Goal: Check status: Check status

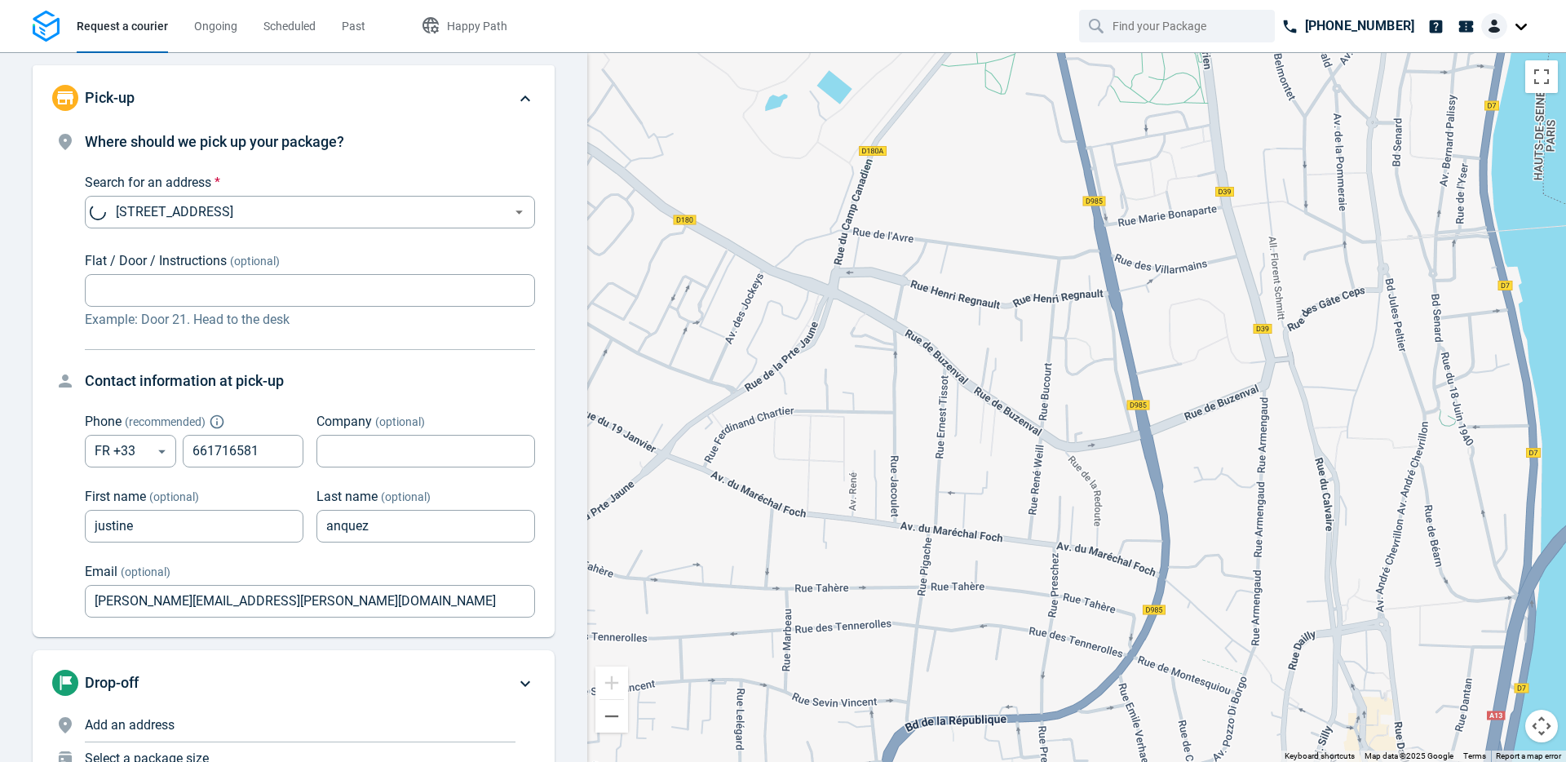
scroll to position [13, 0]
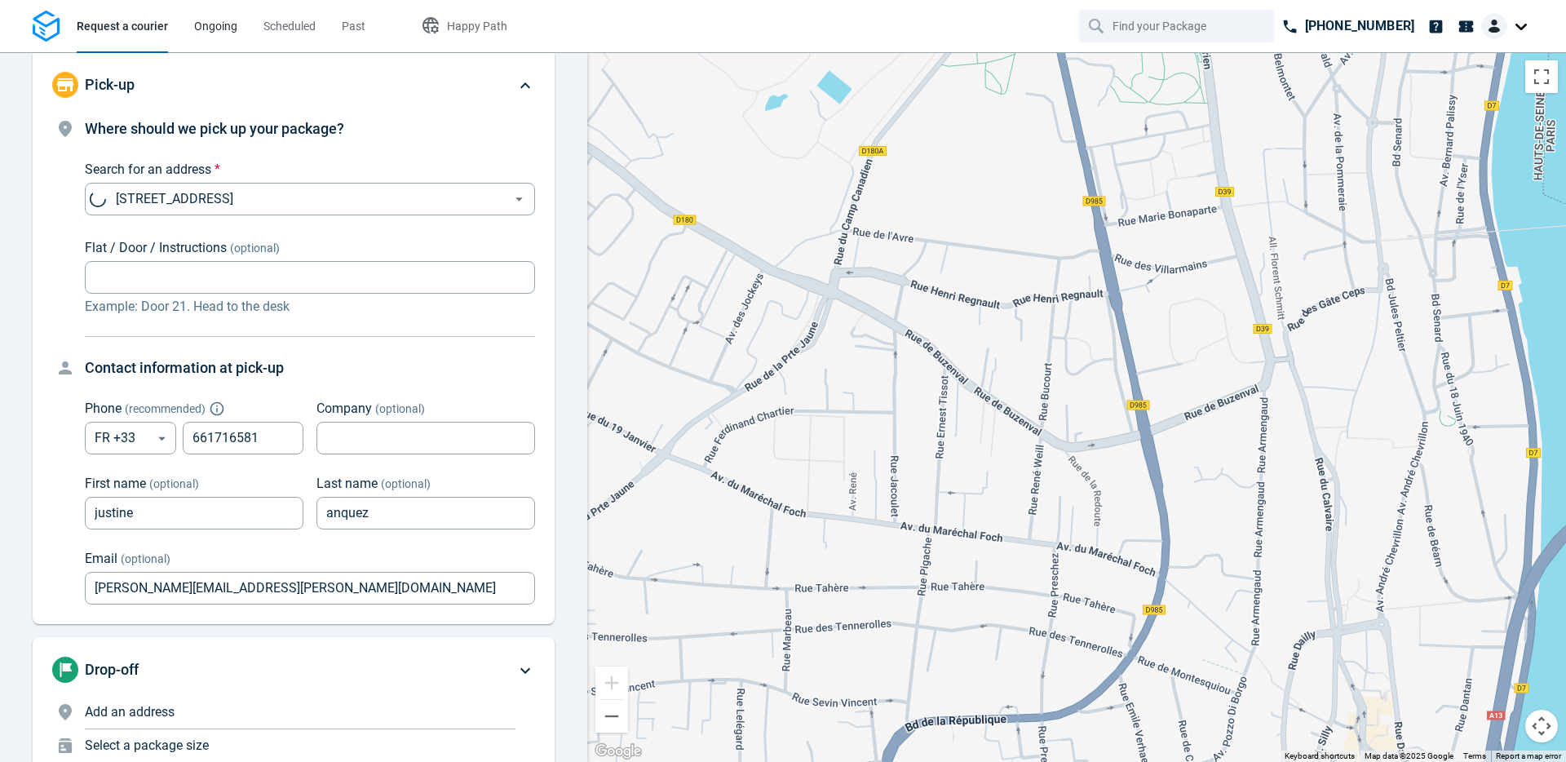
type input "now"
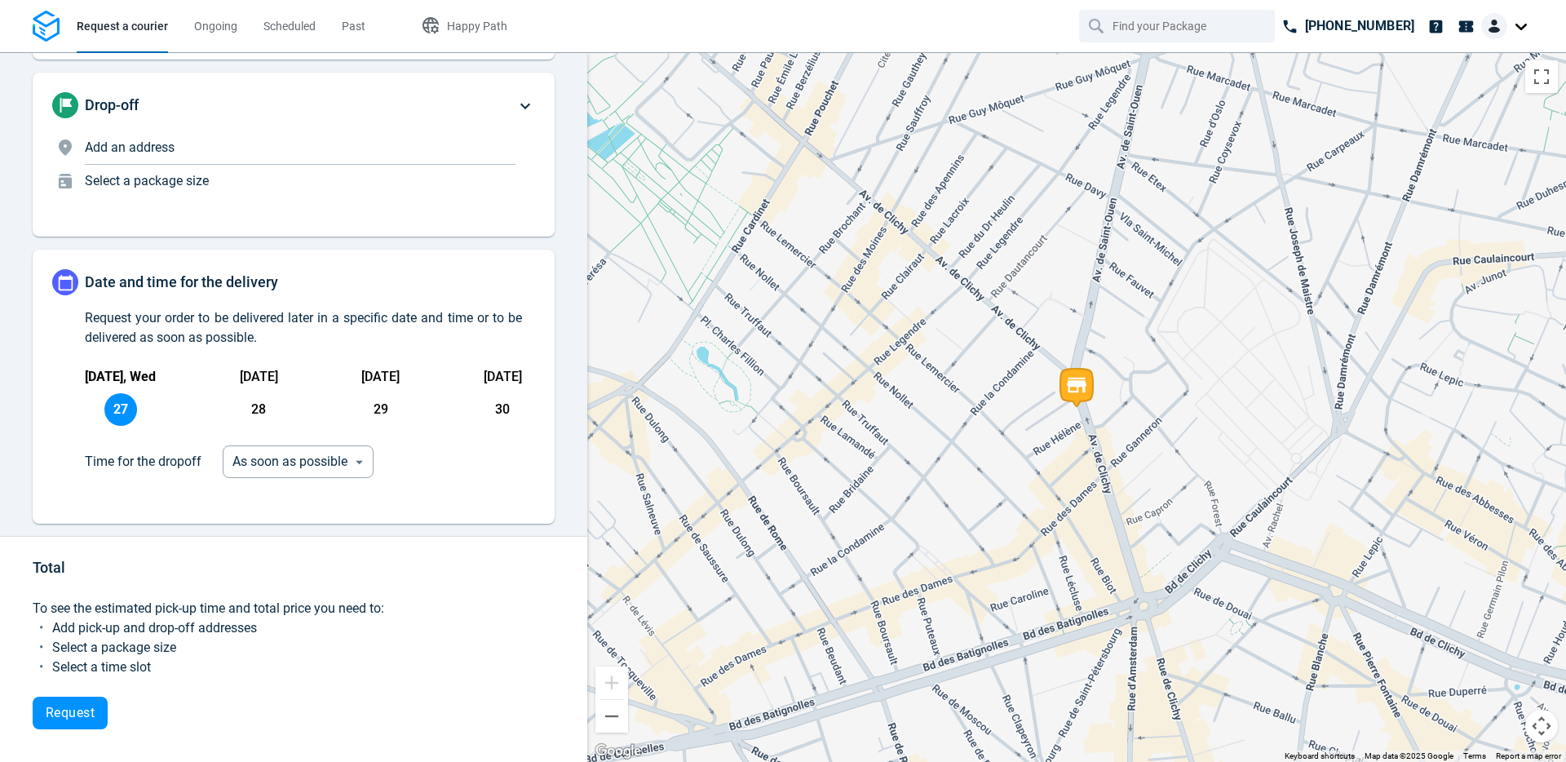
scroll to position [0, 0]
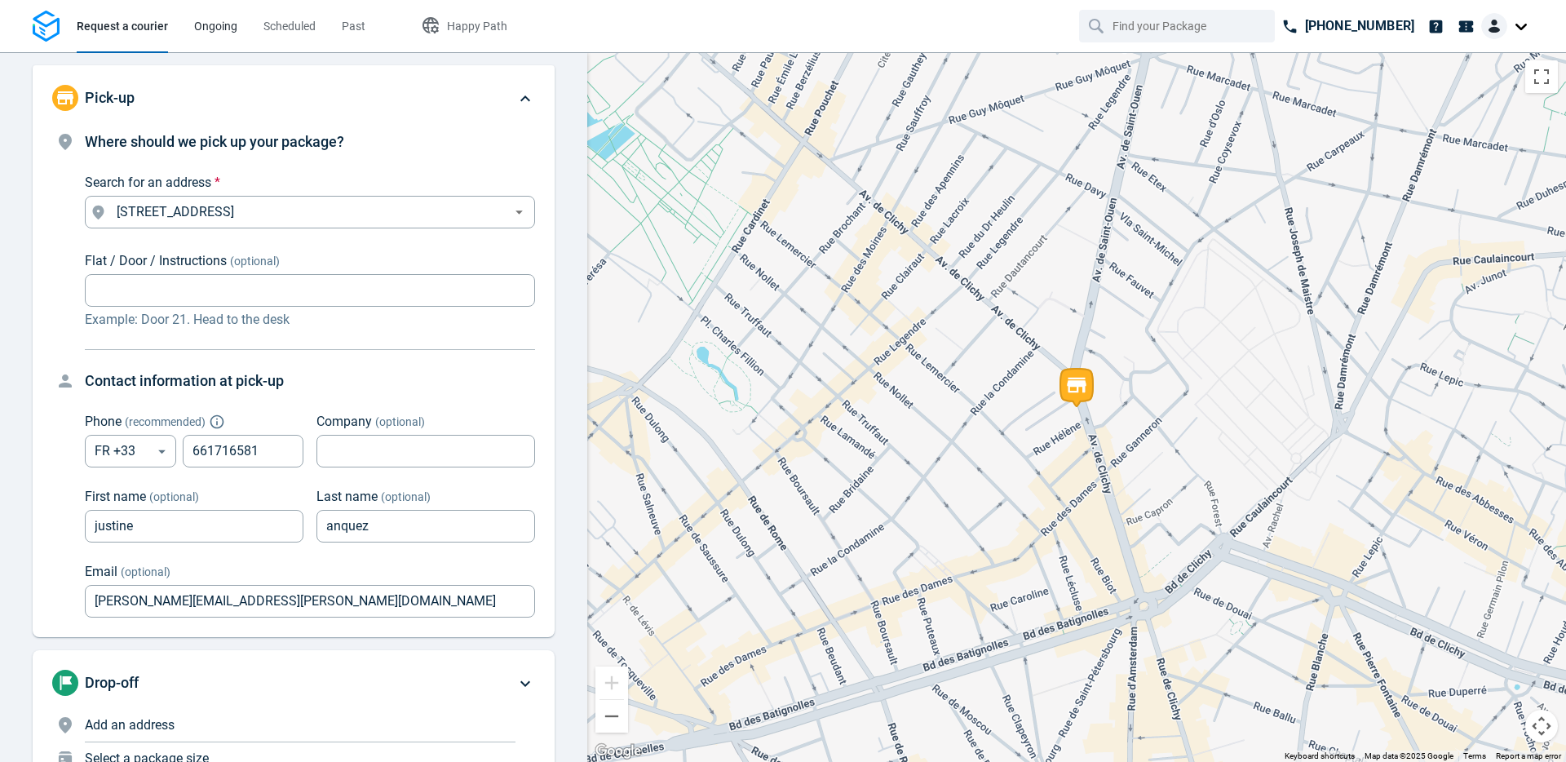
click at [197, 24] on span "Ongoing" at bounding box center [215, 26] width 43 height 13
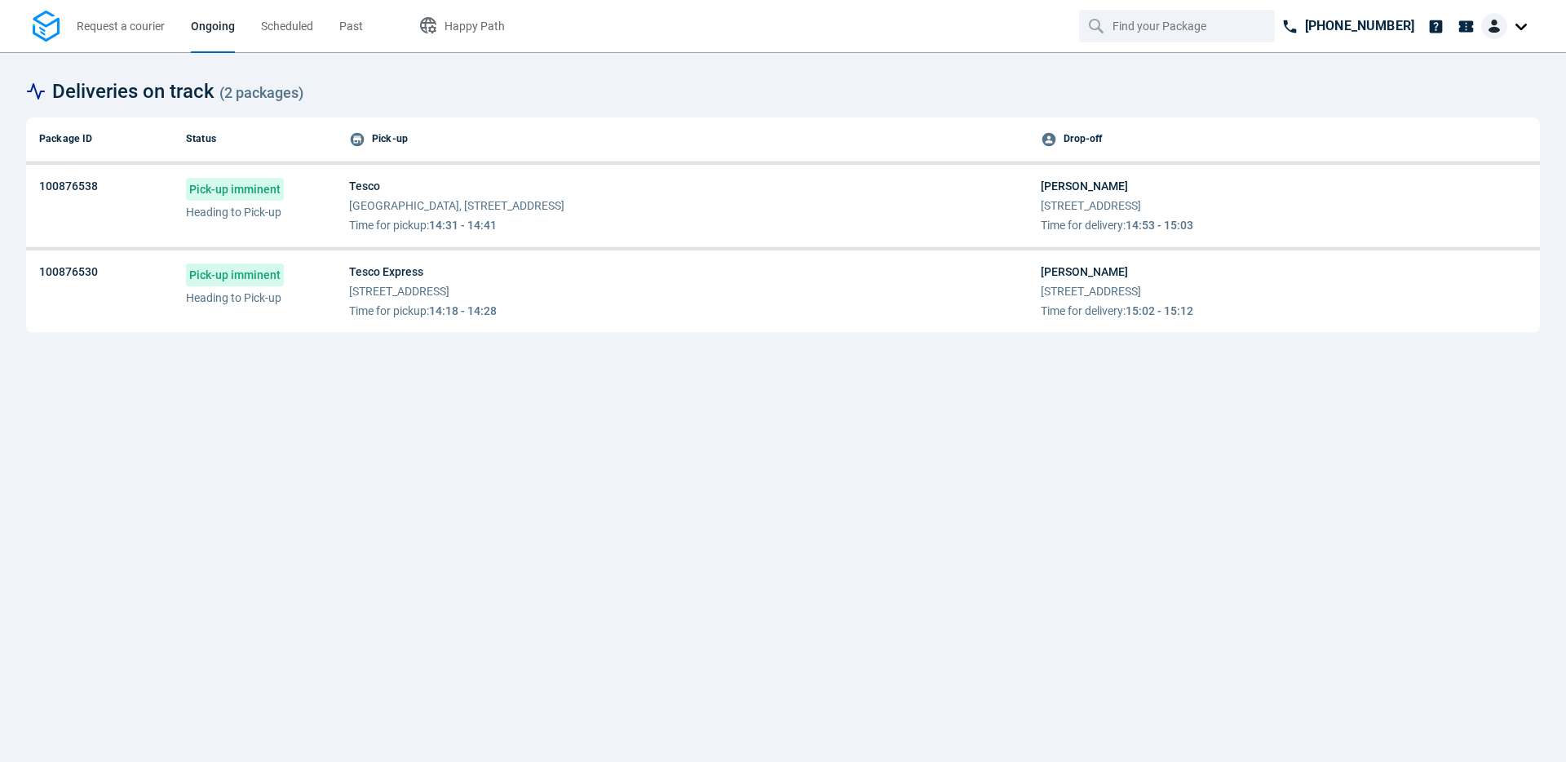
click at [422, 161] on table "Package ID Status Pick-up Drop-off 100876538 Pick-up imminent Heading to Pick-u…" at bounding box center [783, 225] width 1514 height 222
click at [416, 206] on span "[GEOGRAPHIC_DATA], [STREET_ADDRESS]" at bounding box center [456, 205] width 215 height 16
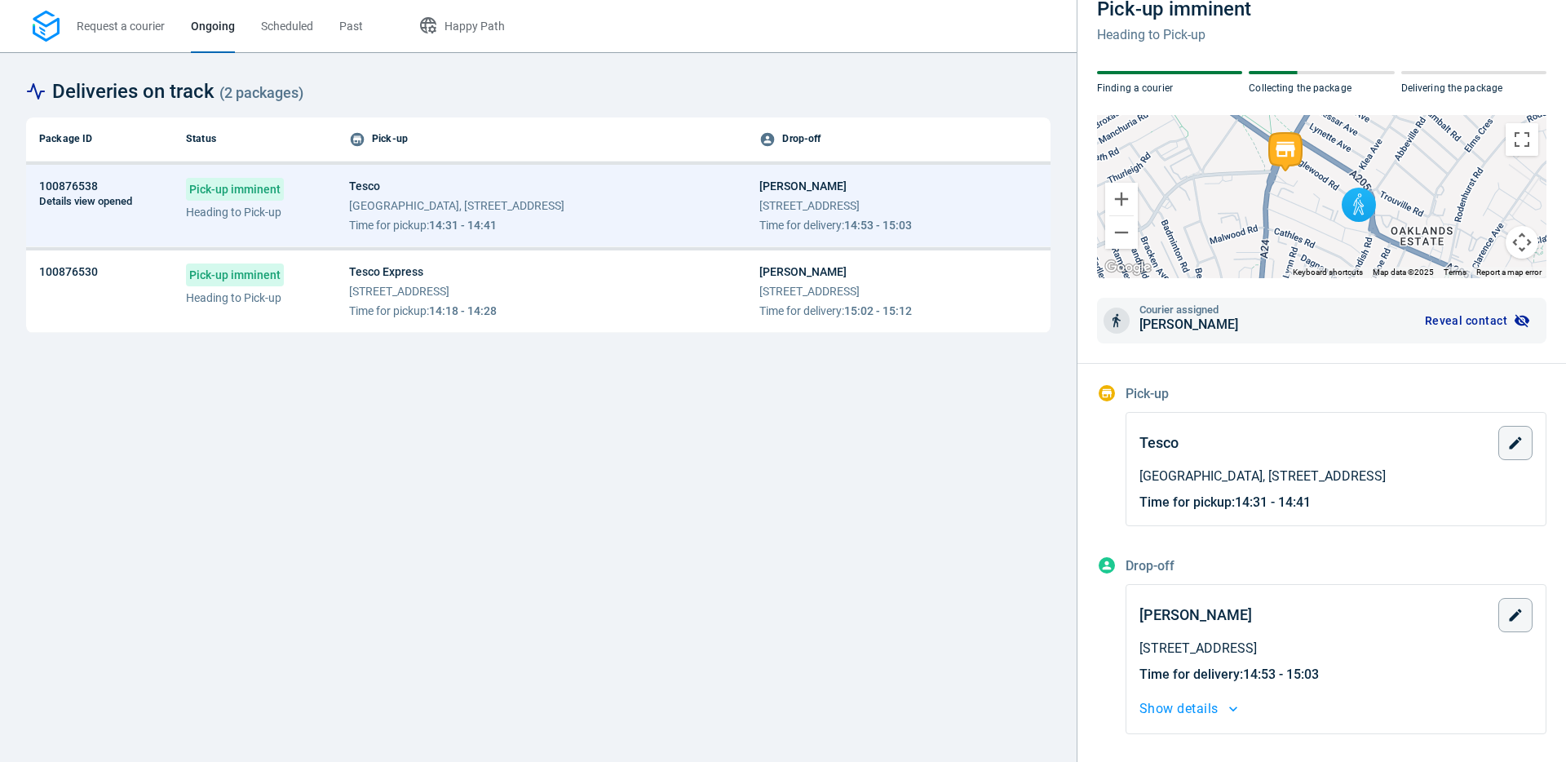
scroll to position [92, 0]
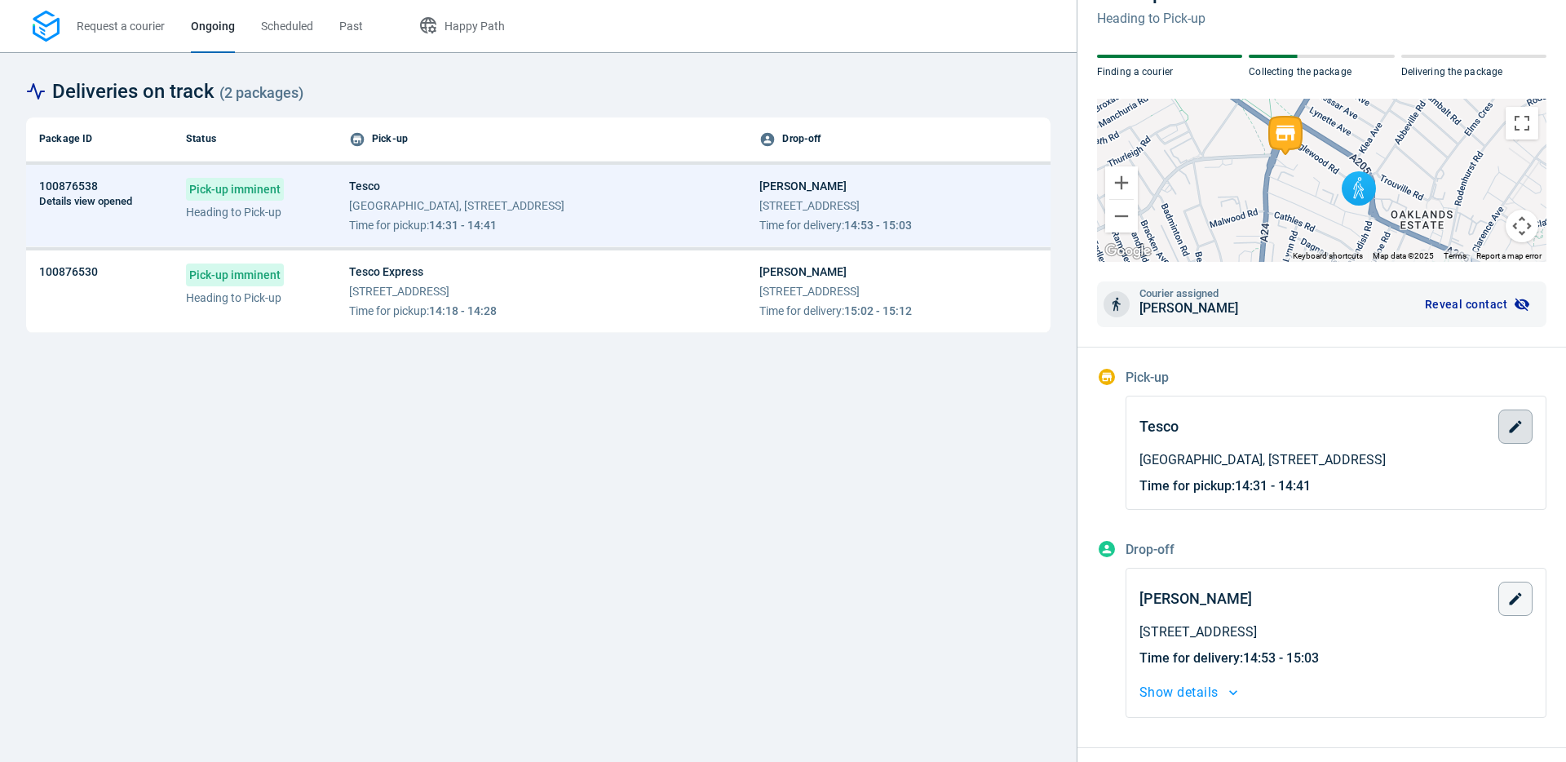
click at [1520, 424] on icon "button" at bounding box center [1515, 426] width 16 height 16
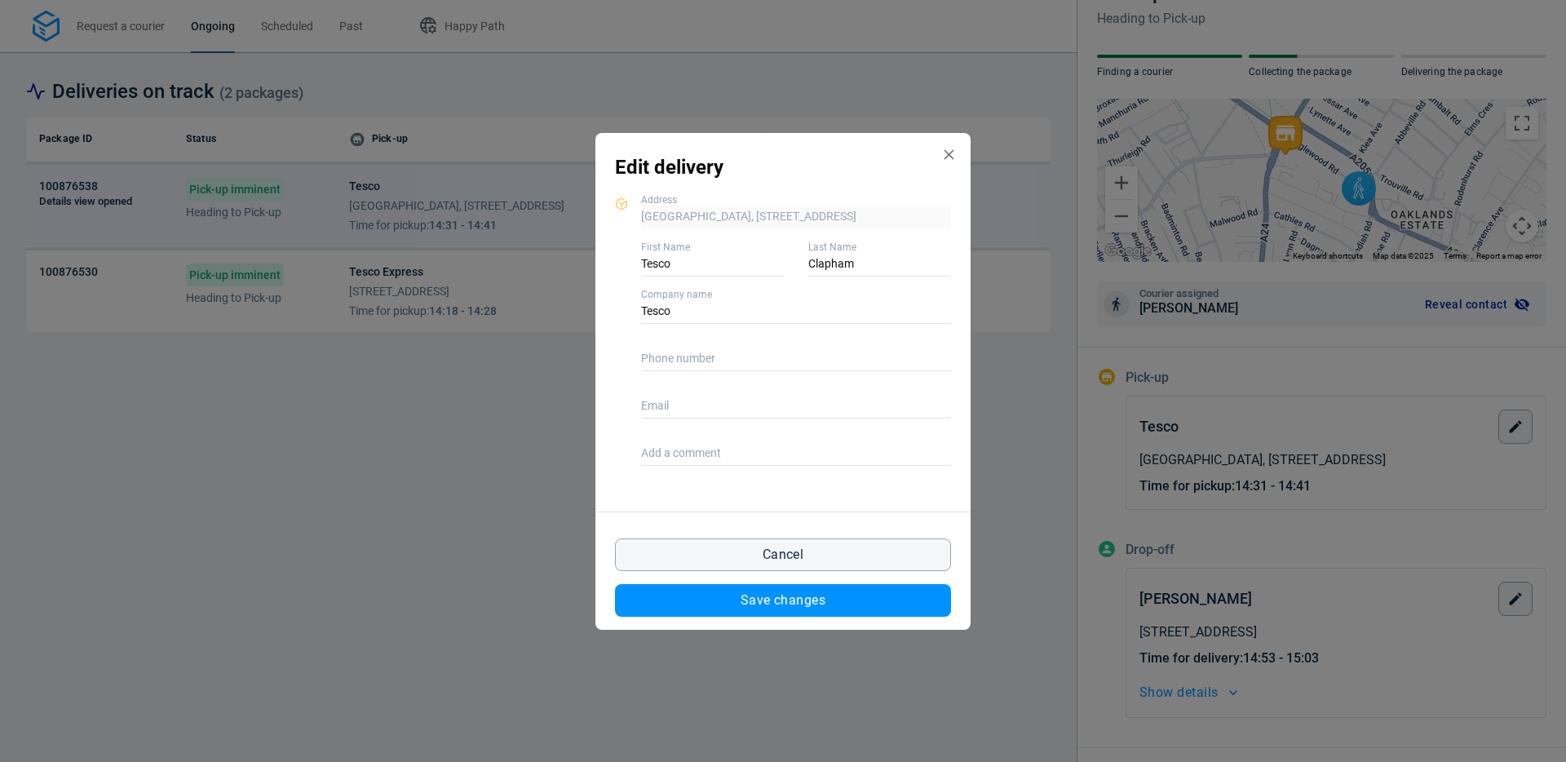
click at [949, 153] on icon "Edit delivery modal" at bounding box center [949, 154] width 10 height 10
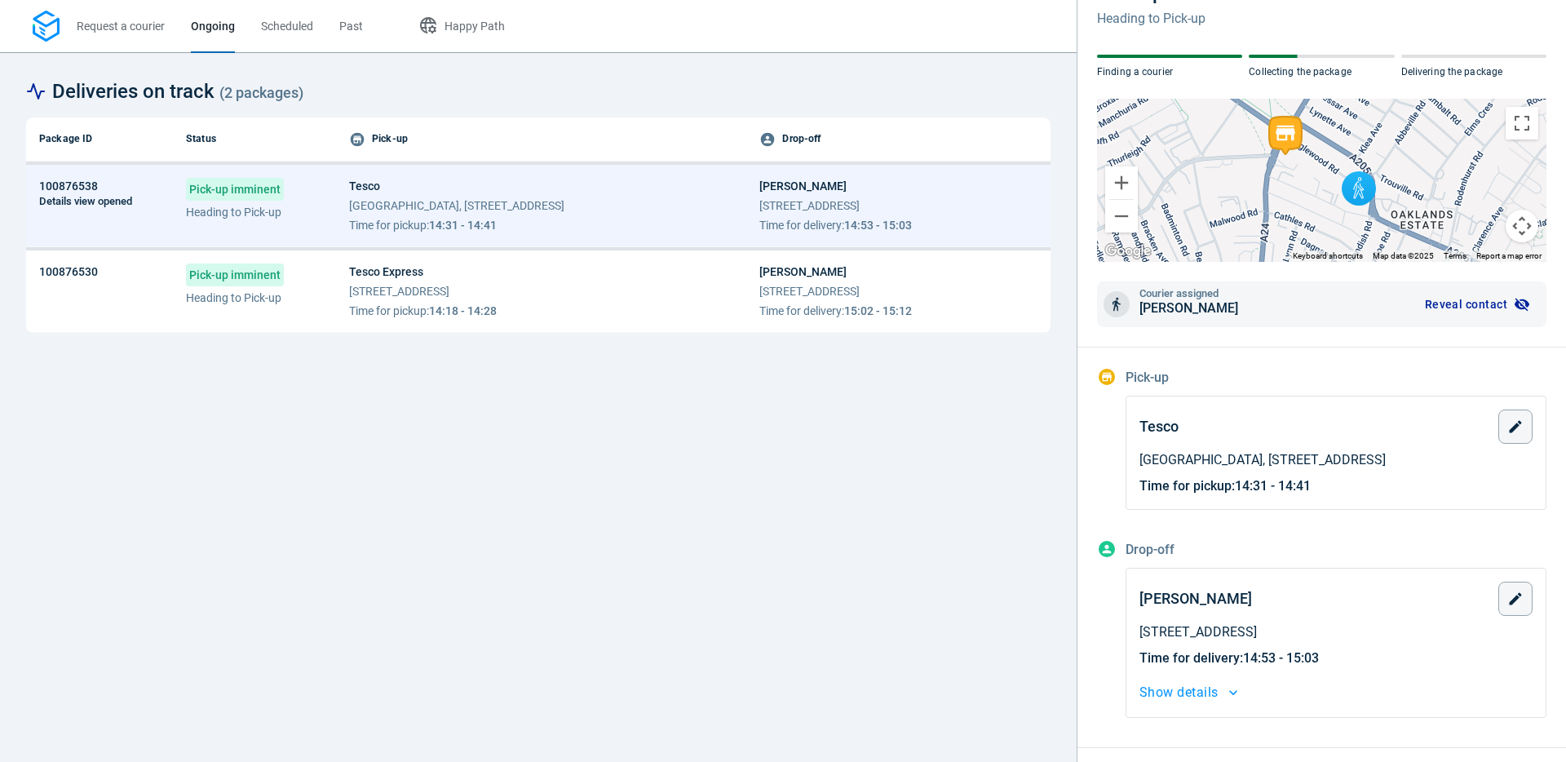
scroll to position [0, 0]
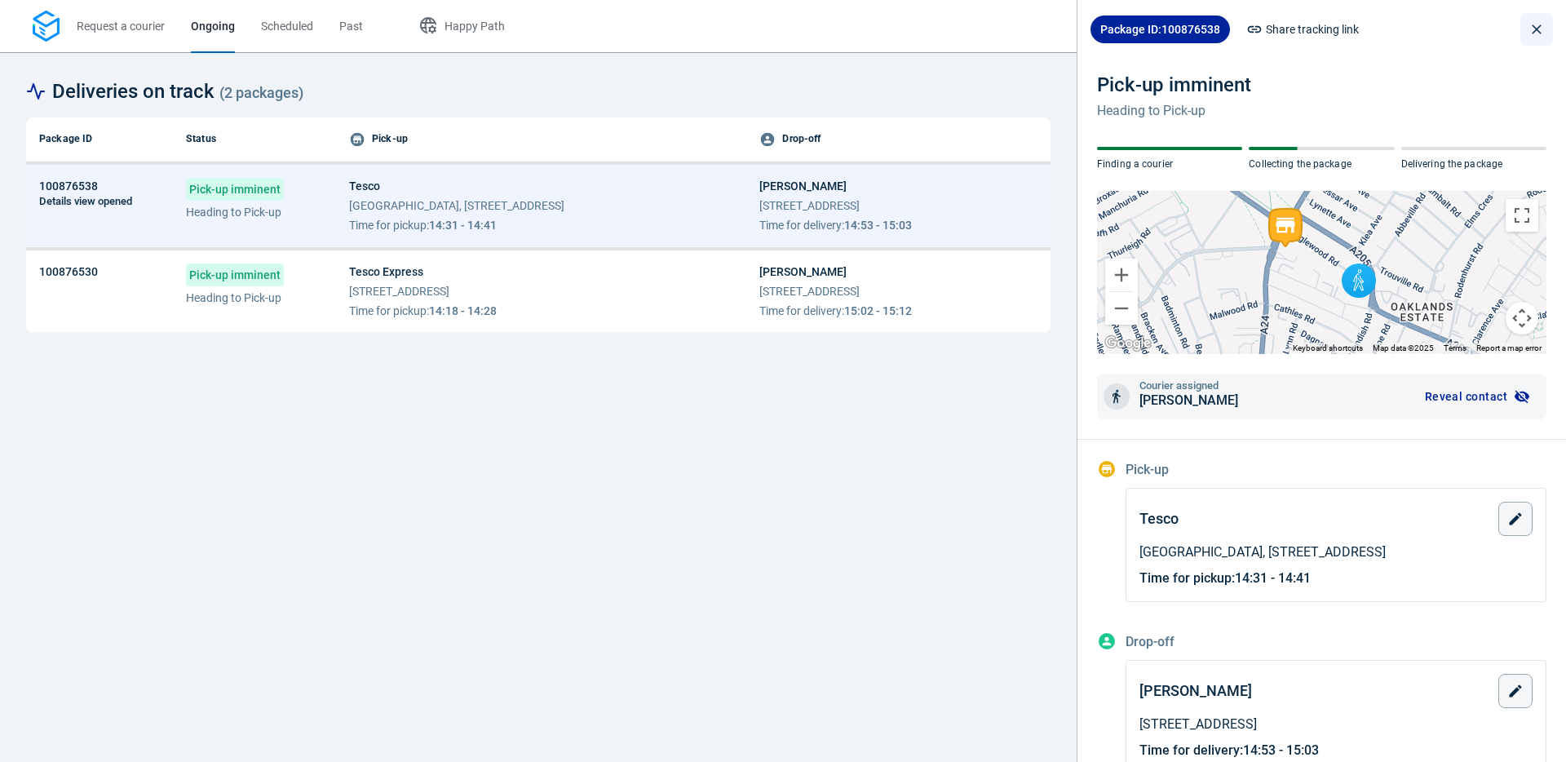
click at [1533, 29] on icon "close drawer" at bounding box center [1536, 29] width 16 height 16
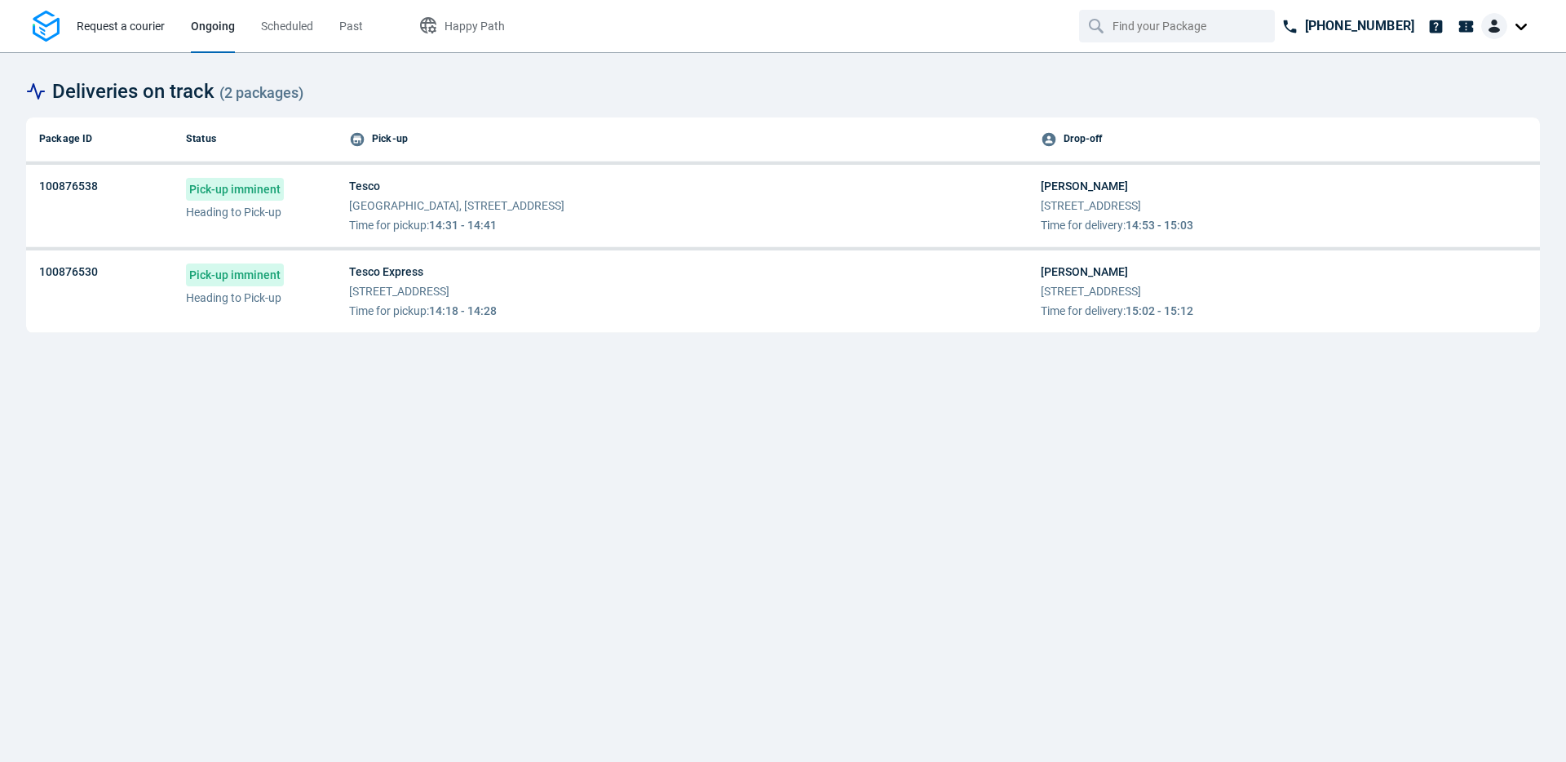
click at [98, 31] on span "Request a courier" at bounding box center [121, 26] width 88 height 13
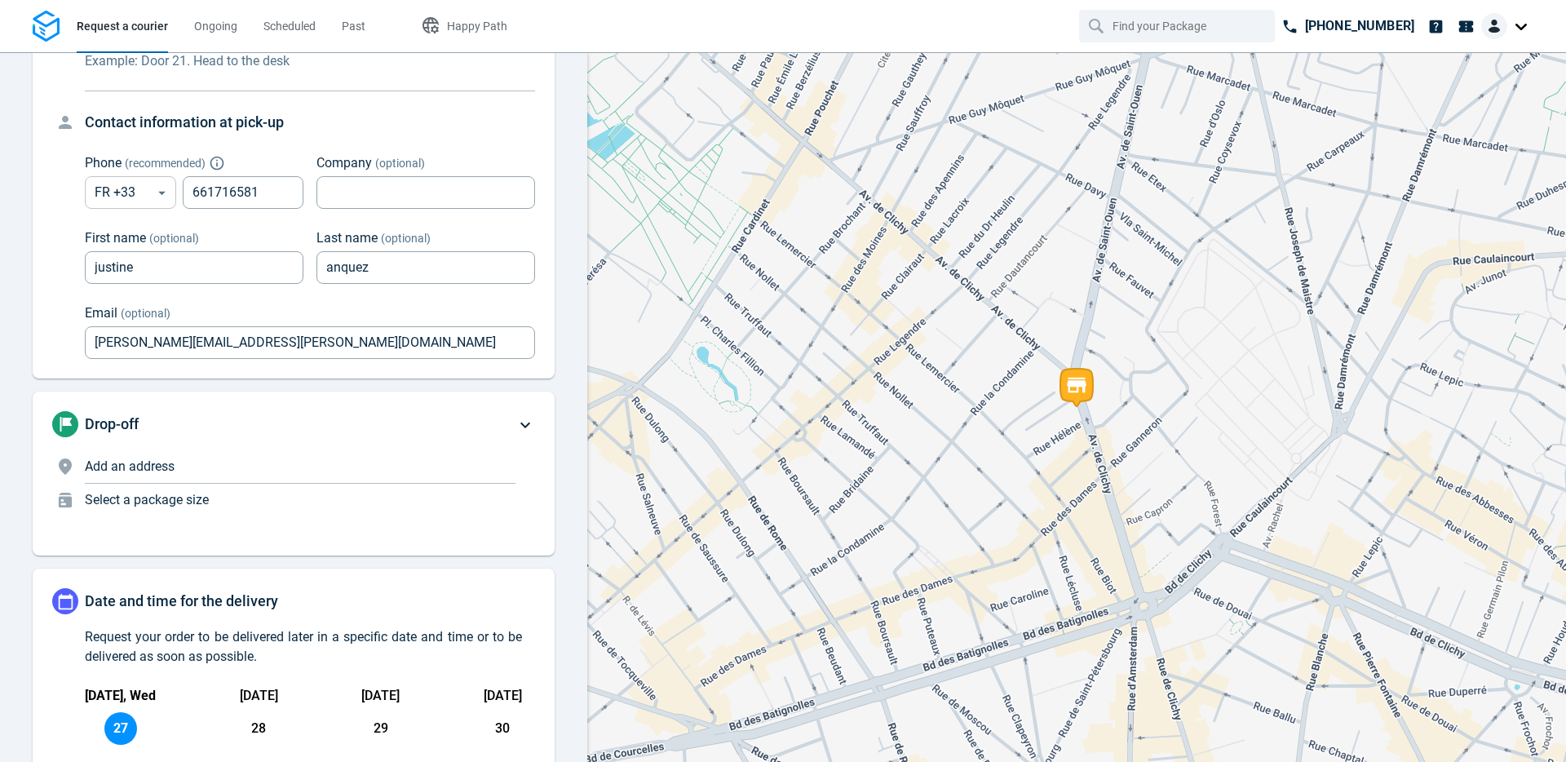
scroll to position [290, 0]
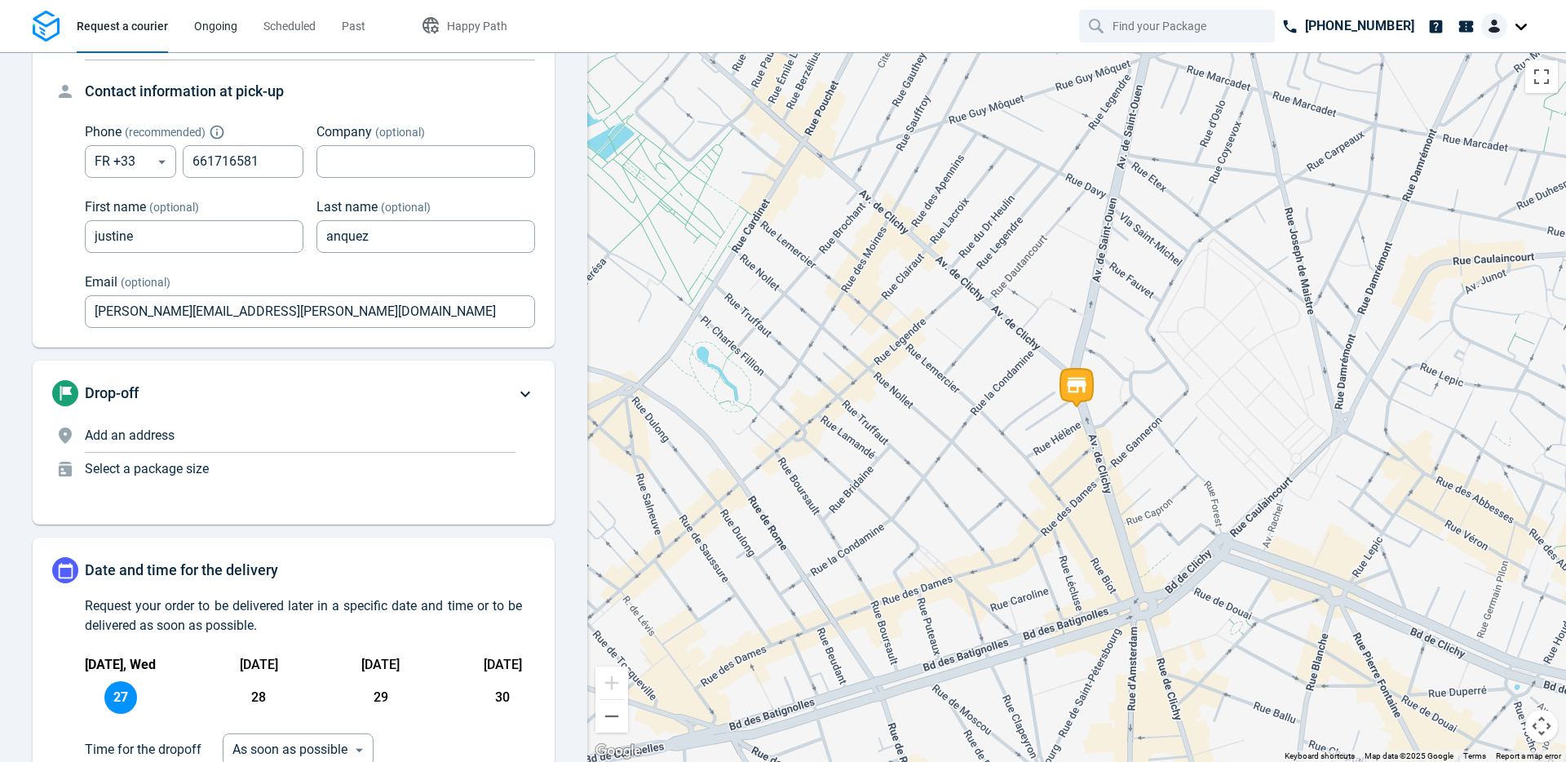
click at [216, 41] on link "Ongoing" at bounding box center [215, 26] width 43 height 52
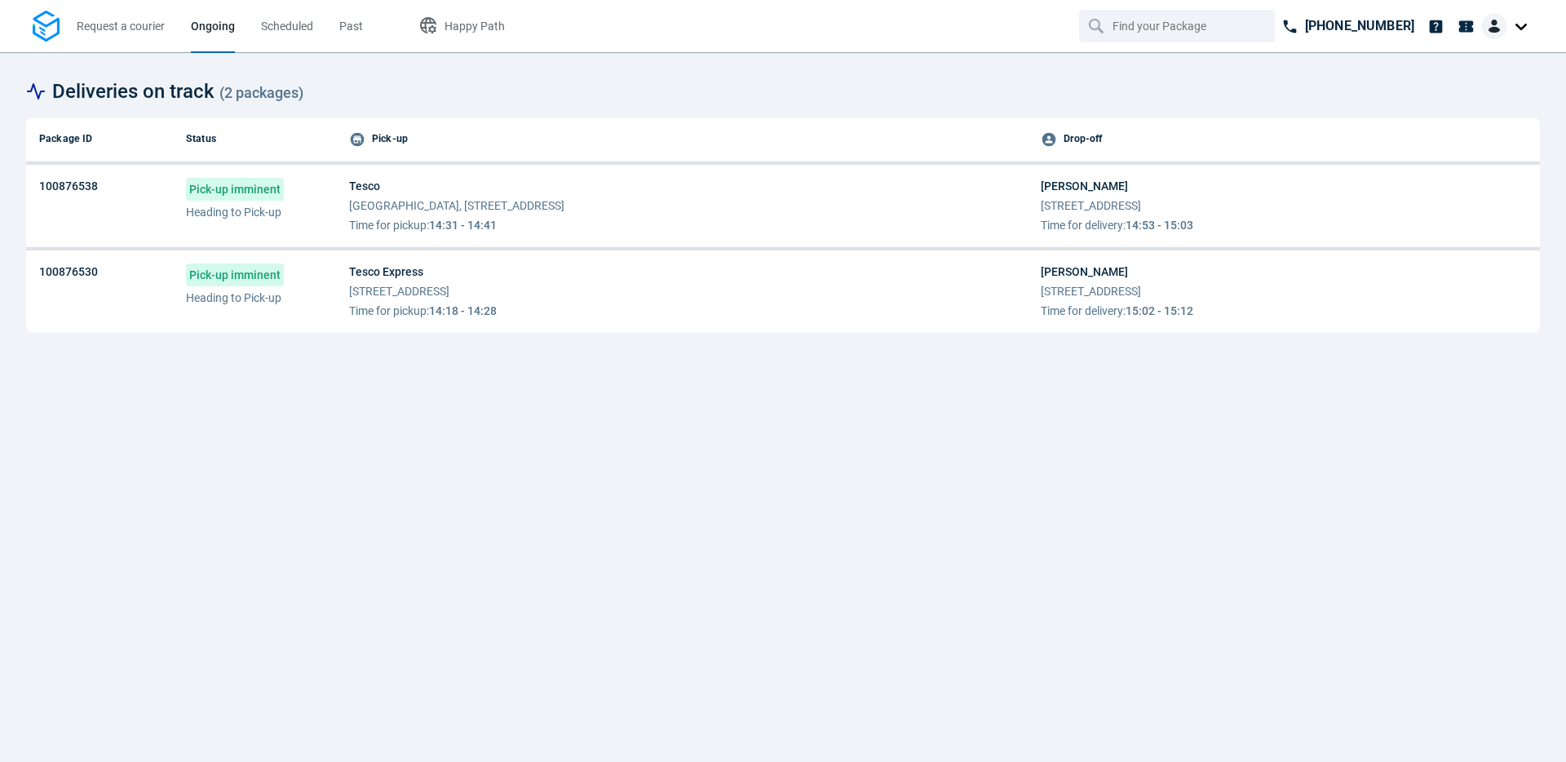
click at [414, 308] on span "Time for pickup" at bounding box center [387, 310] width 77 height 13
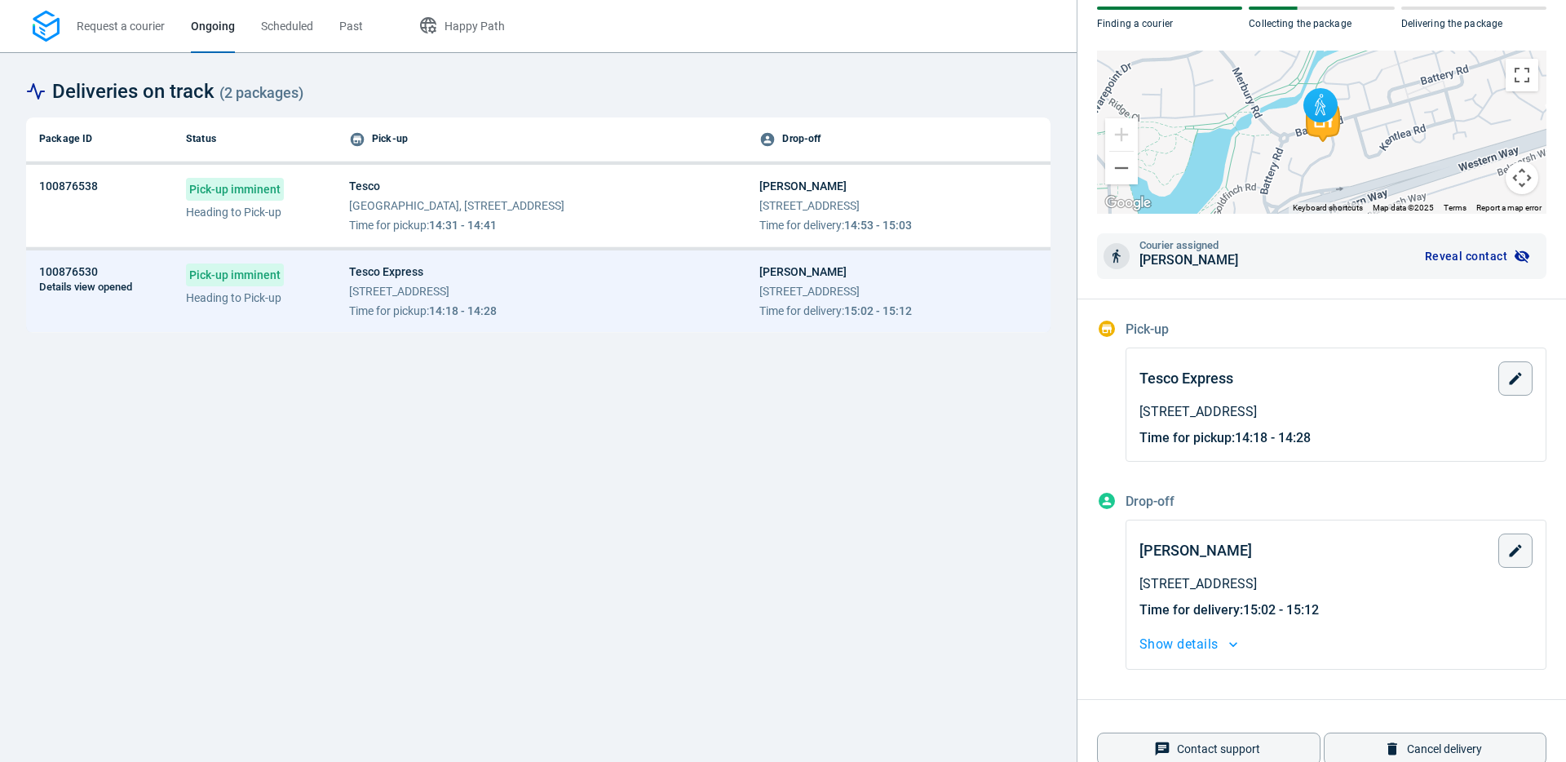
scroll to position [175, 0]
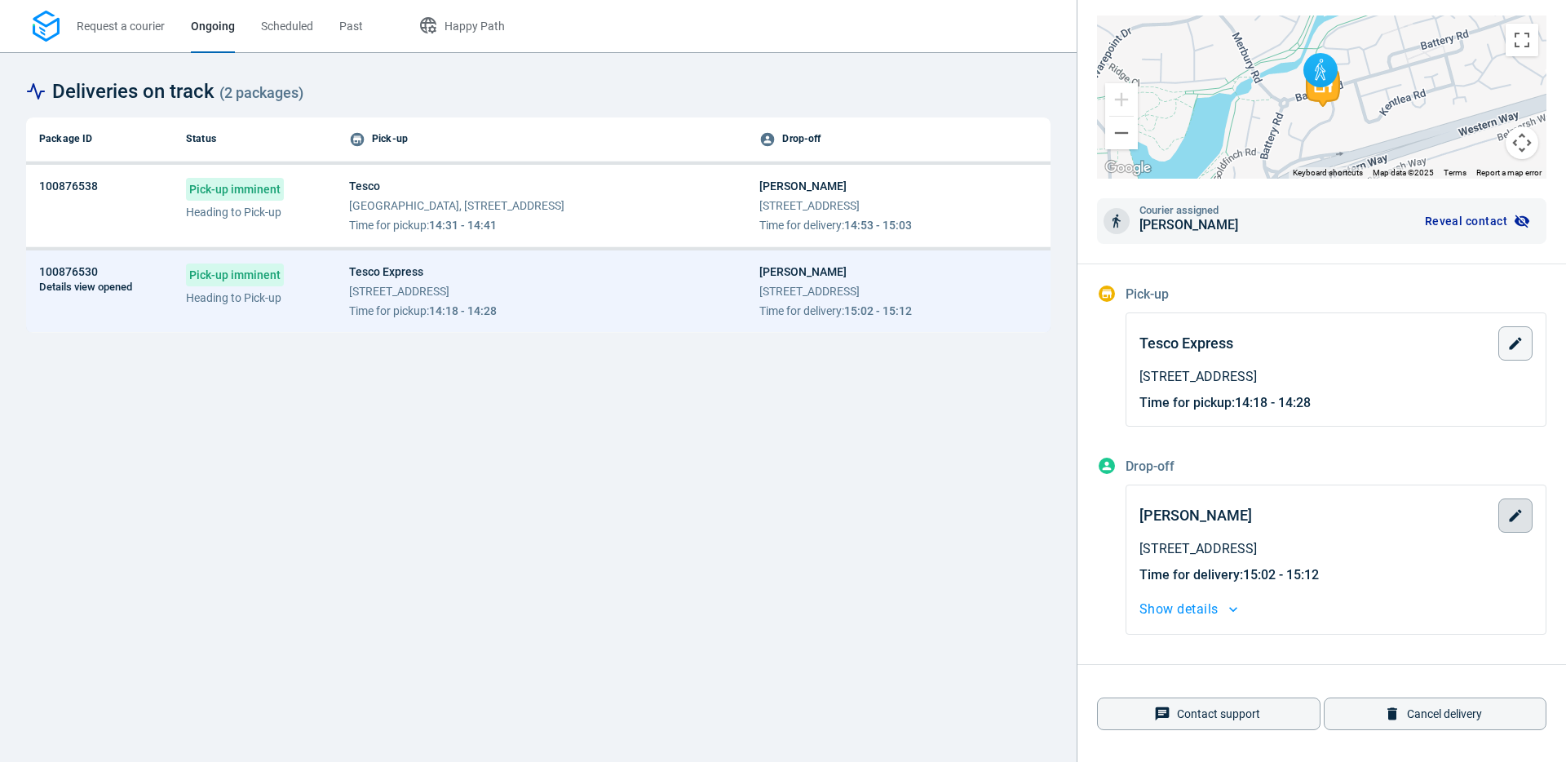
click at [1519, 523] on button "button" at bounding box center [1515, 515] width 34 height 34
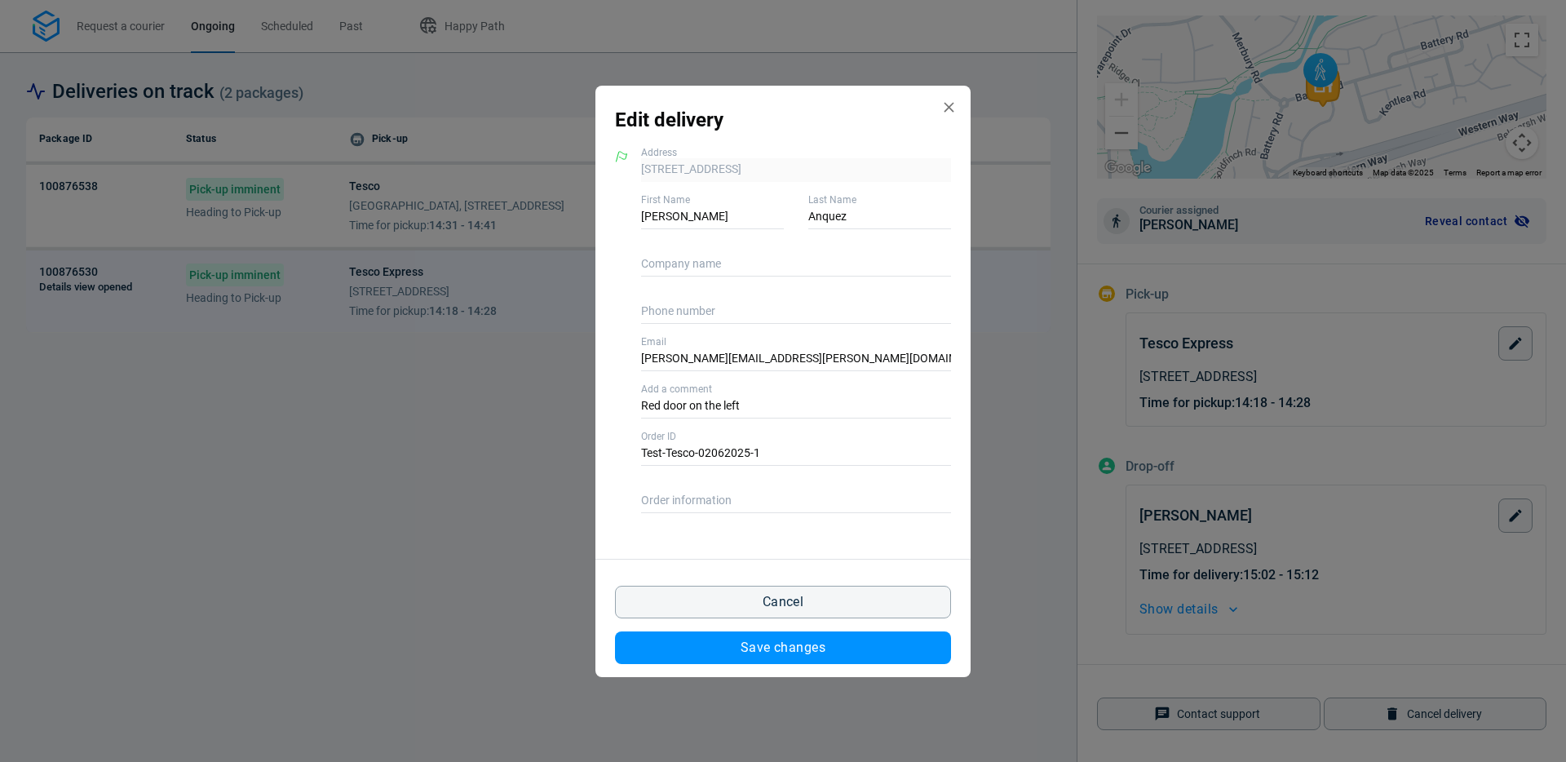
click at [953, 101] on icon "Edit delivery modal" at bounding box center [948, 107] width 17 height 17
